Goal: Information Seeking & Learning: Check status

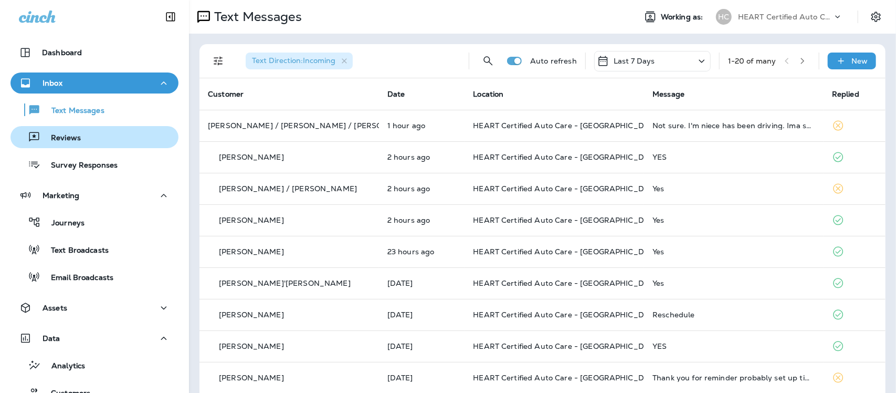
click at [60, 134] on p "Reviews" at bounding box center [60, 138] width 40 height 10
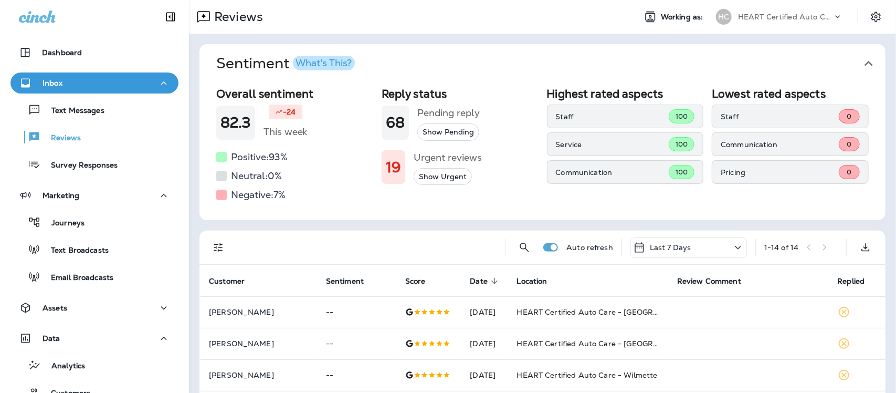
click at [861, 61] on icon "button" at bounding box center [869, 63] width 17 height 17
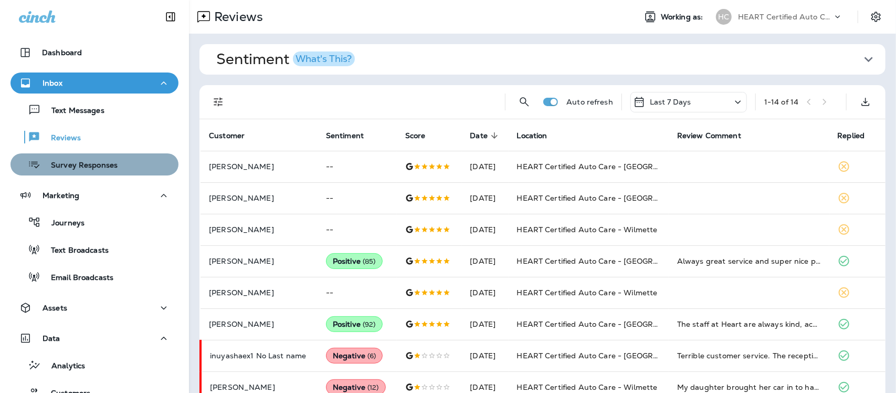
click at [101, 166] on p "Survey Responses" at bounding box center [78, 166] width 77 height 10
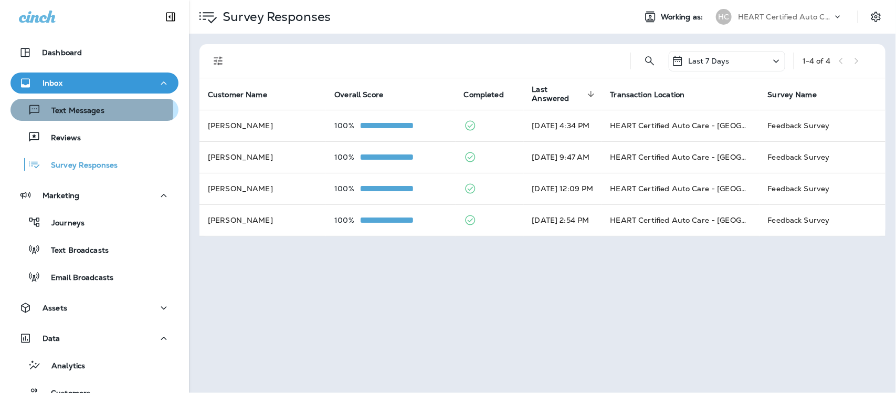
click at [64, 110] on p "Text Messages" at bounding box center [73, 111] width 64 height 10
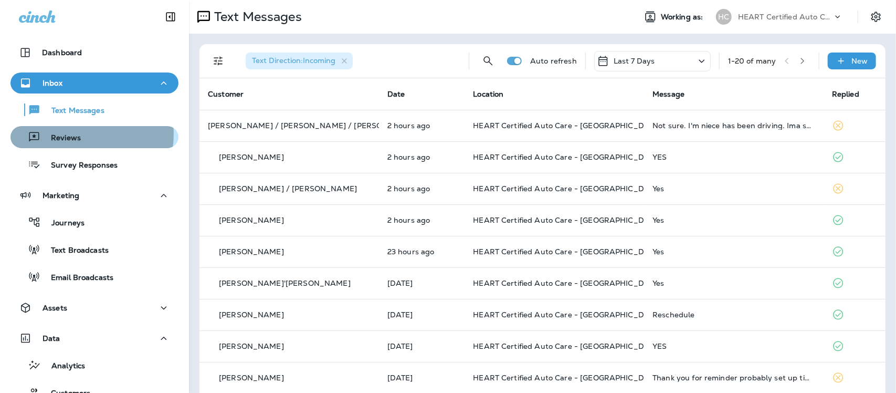
click at [74, 134] on p "Reviews" at bounding box center [60, 138] width 40 height 10
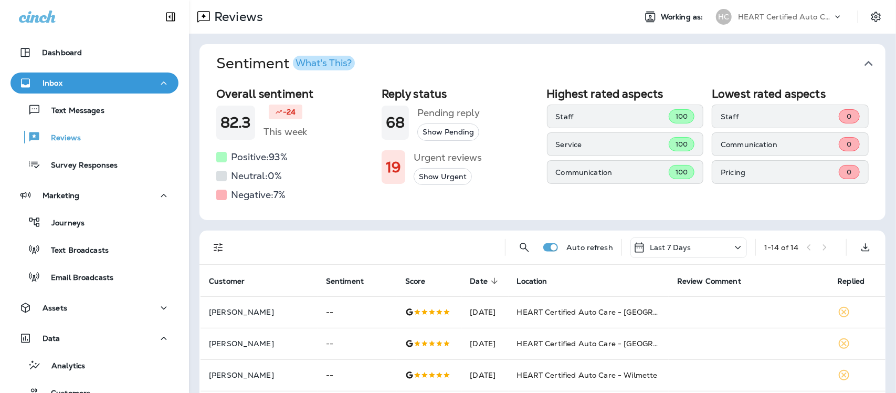
click at [861, 60] on icon "button" at bounding box center [869, 63] width 17 height 17
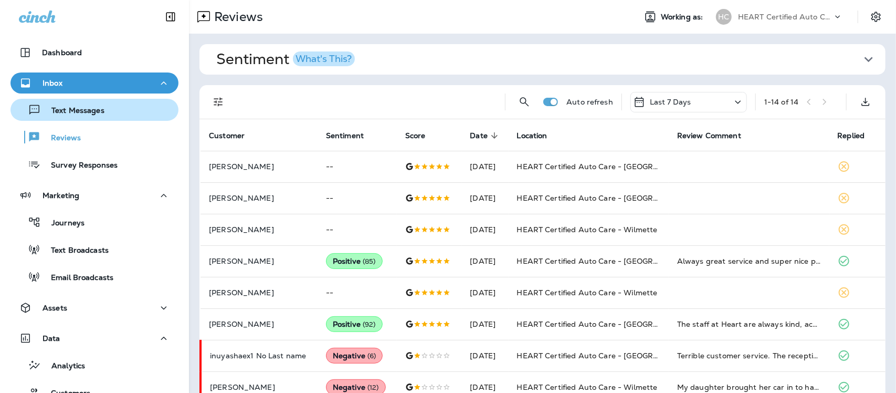
click at [80, 112] on p "Text Messages" at bounding box center [73, 111] width 64 height 10
